Goal: Task Accomplishment & Management: Manage account settings

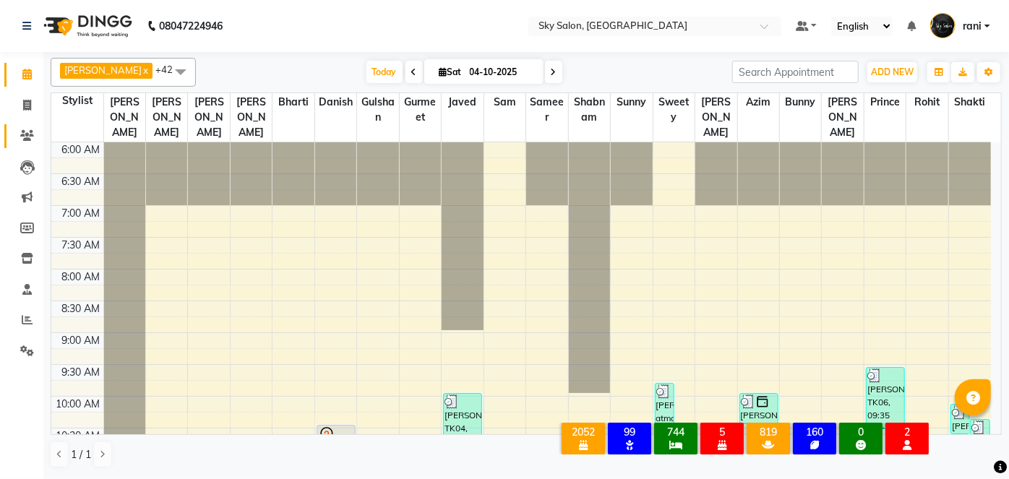
scroll to position [249, 0]
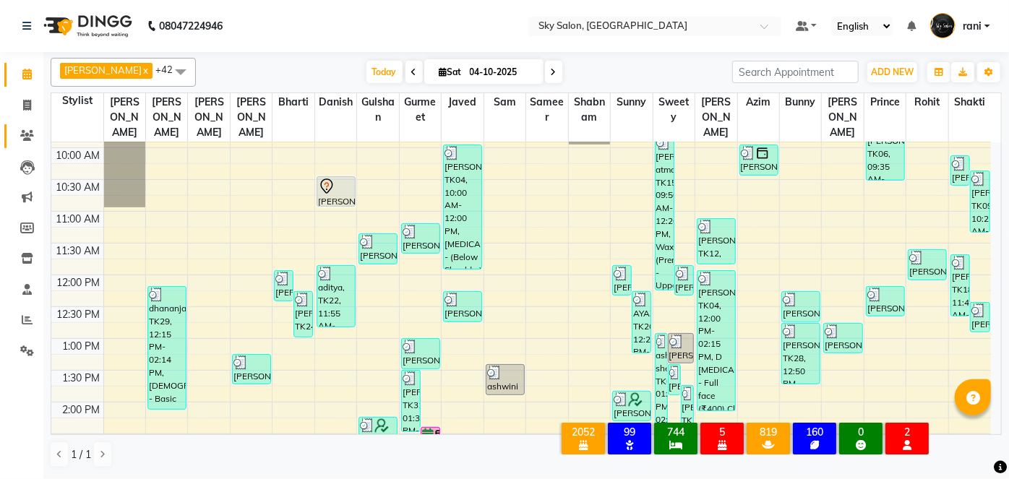
click at [33, 124] on link "Clients" at bounding box center [21, 136] width 35 height 24
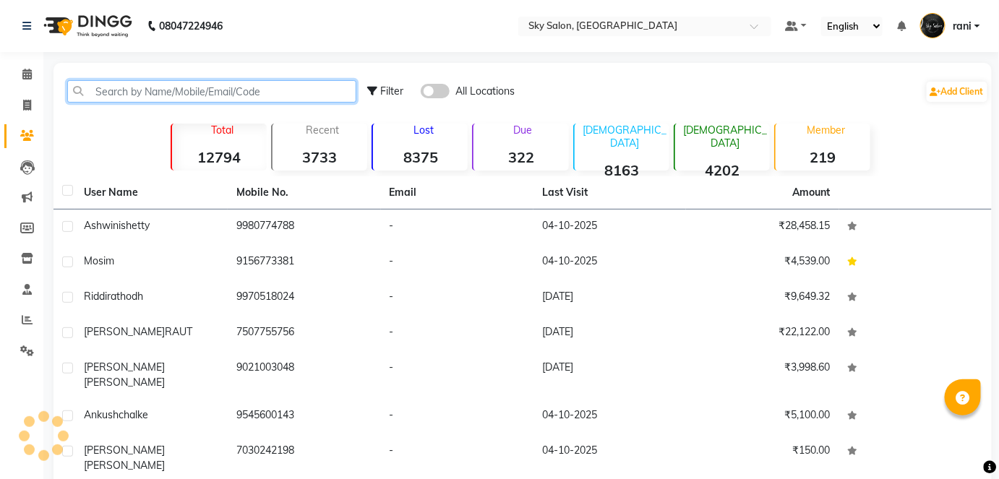
click at [184, 87] on input "text" at bounding box center [211, 91] width 289 height 22
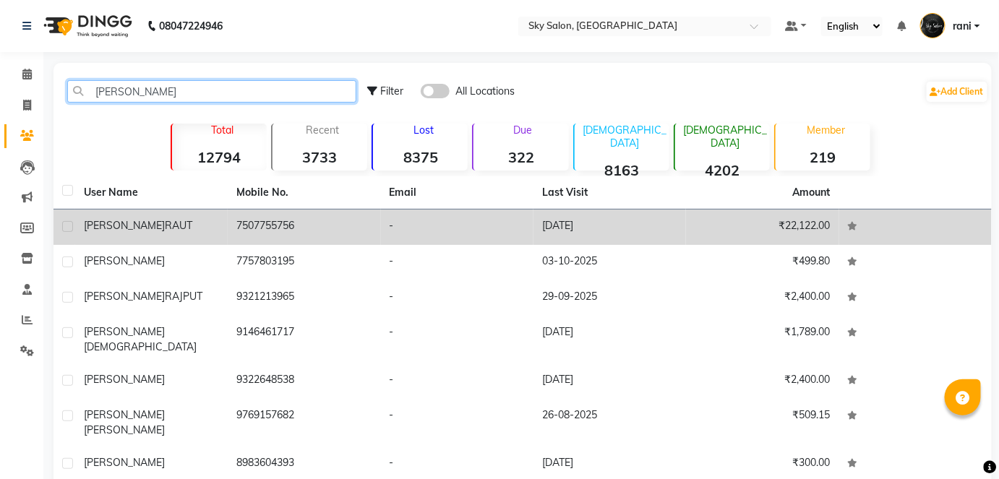
type input "mayur"
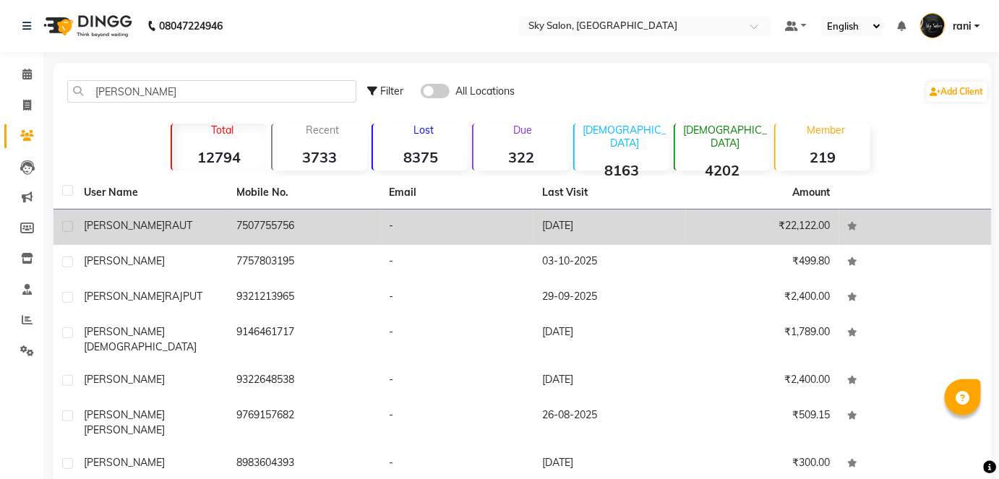
click at [262, 214] on td "7507755756" at bounding box center [304, 227] width 153 height 35
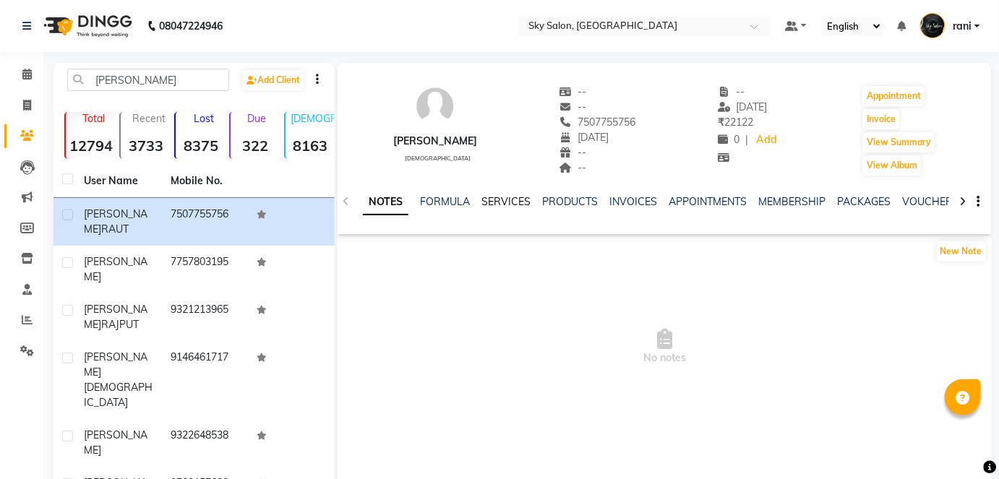
click at [504, 202] on link "SERVICES" at bounding box center [506, 201] width 49 height 13
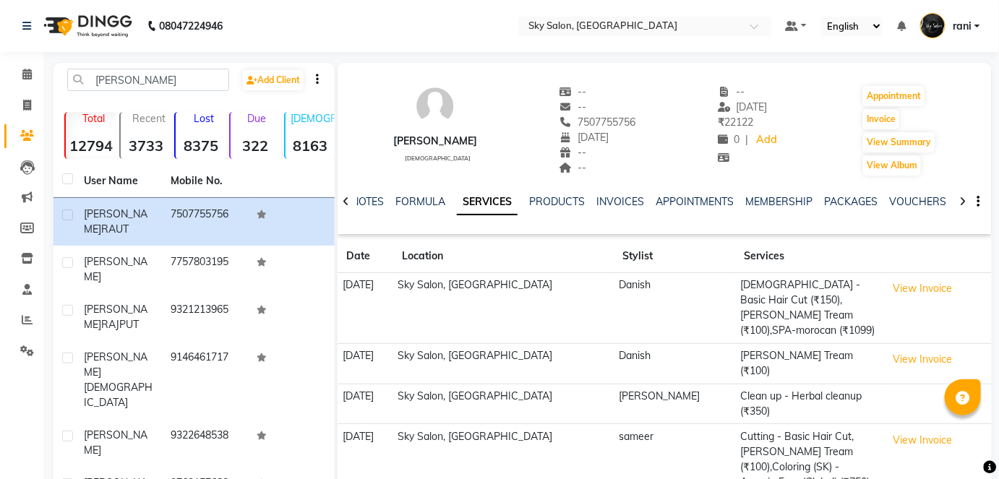
click at [736, 384] on td "Clean up - Herbal cleanup (₹350)" at bounding box center [809, 404] width 146 height 40
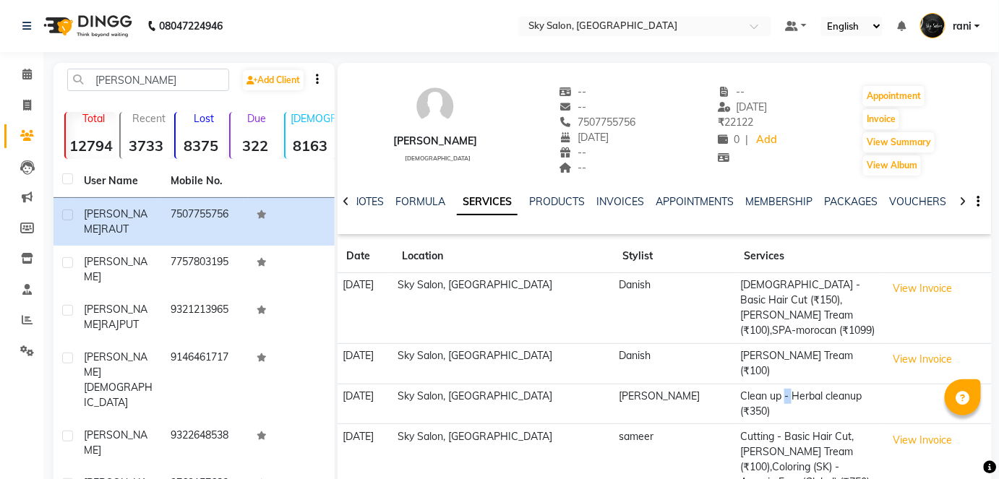
click at [736, 384] on td "Clean up - Herbal cleanup (₹350)" at bounding box center [809, 404] width 146 height 40
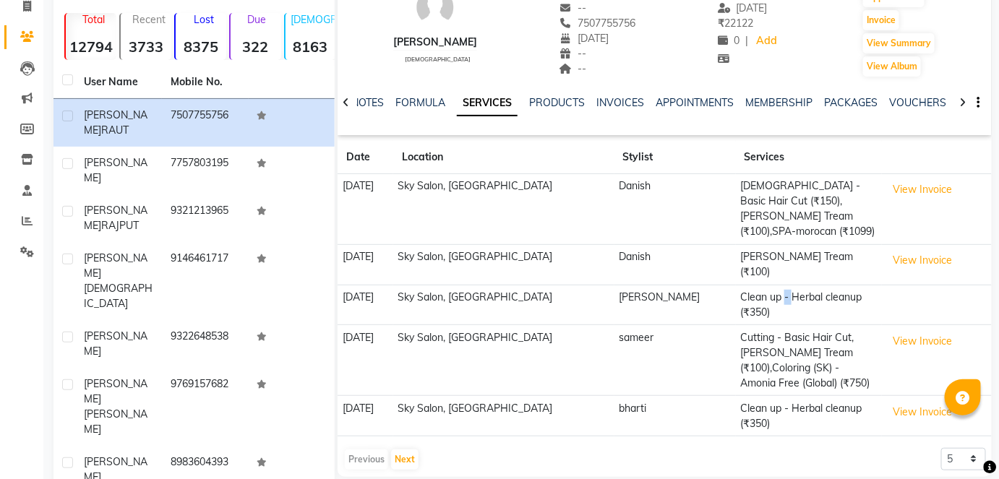
scroll to position [100, 0]
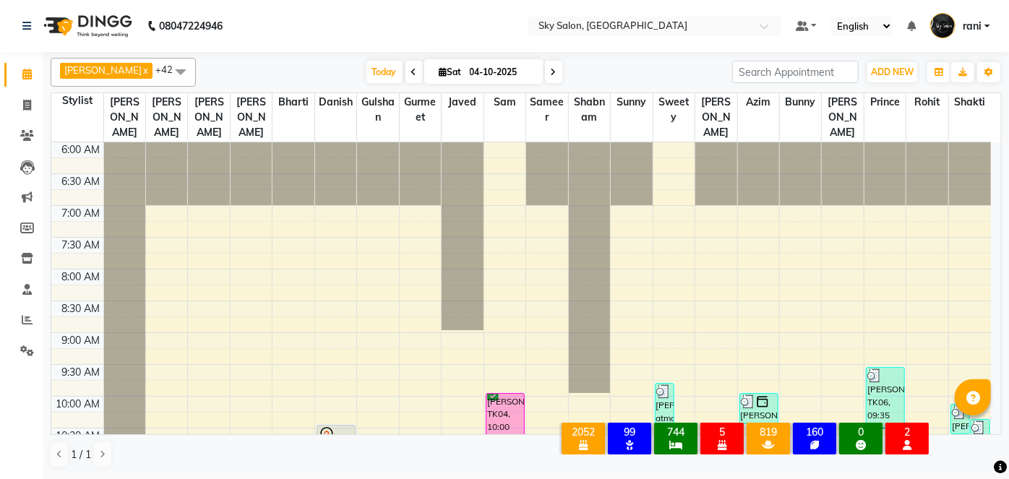
click at [312, 40] on nav "08047224946 Select Location × Sky Salon, Khopoli Default Panel My Panel English…" at bounding box center [504, 26] width 1009 height 52
